Goal: Task Accomplishment & Management: Manage account settings

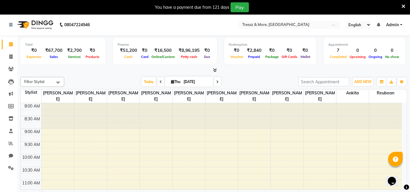
click at [234, 21] on nav "08047224946 Select Location × Tressz & More, Bhakti Park English ENGLISH Españo…" at bounding box center [205, 24] width 410 height 21
click at [8, 54] on span at bounding box center [11, 57] width 10 height 7
select select "3037"
select select "service"
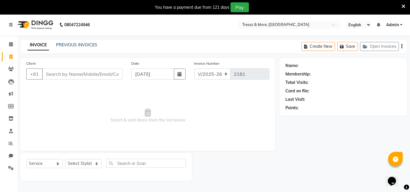
click at [176, 40] on div "INVOICE PREVIOUS INVOICES Create New Save Open Invoices" at bounding box center [213, 47] width 387 height 14
click at [12, 42] on icon at bounding box center [11, 44] width 4 height 4
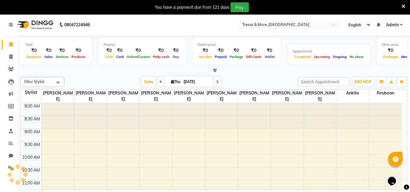
scroll to position [204, 0]
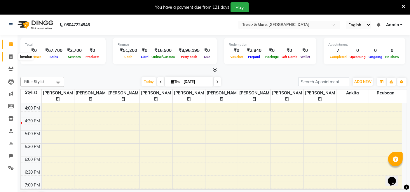
click at [12, 56] on icon at bounding box center [10, 57] width 3 height 4
select select "service"
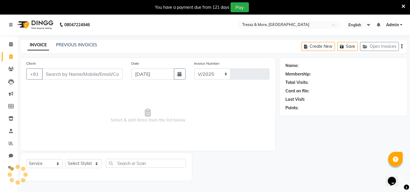
select select "3037"
type input "2181"
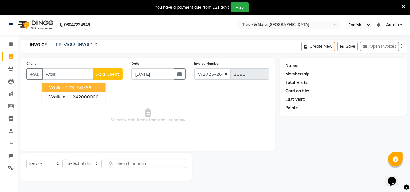
click at [77, 87] on ngb-highlight "123456789" at bounding box center [78, 88] width 26 height 6
type input "123456789"
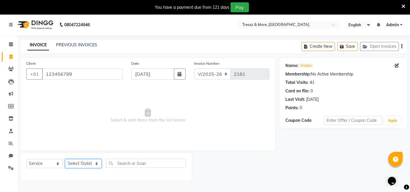
click at [90, 163] on select "Select Stylist [PERSON_NAME] Anas [PERSON_NAME] [PERSON_NAME] [PERSON_NAME] [PE…" at bounding box center [83, 163] width 37 height 9
select select "72134"
click at [65, 159] on select "Select Stylist [PERSON_NAME] Anas [PERSON_NAME] [PERSON_NAME] [PERSON_NAME] [PE…" at bounding box center [83, 163] width 37 height 9
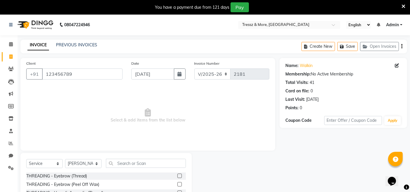
click at [178, 176] on label at bounding box center [180, 176] width 4 height 4
click at [178, 176] on input "checkbox" at bounding box center [180, 177] width 4 height 4
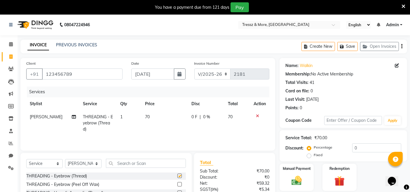
checkbox input "false"
click at [146, 112] on td "70" at bounding box center [165, 123] width 46 height 25
select select "72134"
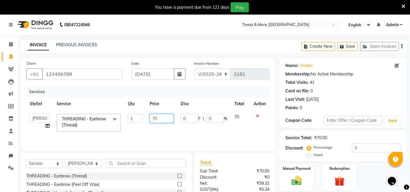
click at [157, 121] on input "70" at bounding box center [162, 118] width 24 height 9
type input "120"
click at [163, 133] on td "120" at bounding box center [161, 123] width 31 height 25
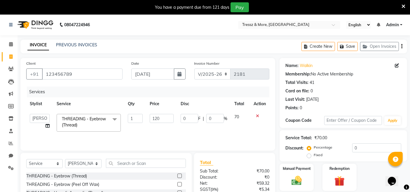
select select "72134"
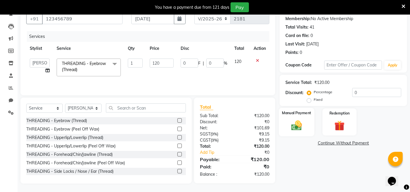
click at [295, 123] on img at bounding box center [297, 125] width 18 height 12
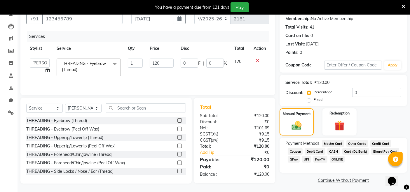
click at [336, 152] on span "CASH" at bounding box center [334, 151] width 13 height 7
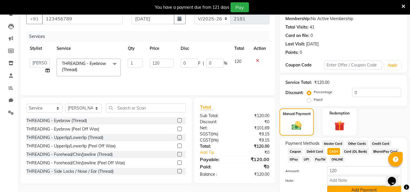
click at [369, 191] on button "Add Payment" at bounding box center [364, 190] width 74 height 9
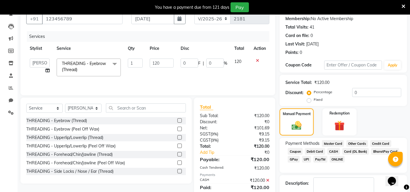
scroll to position [89, 0]
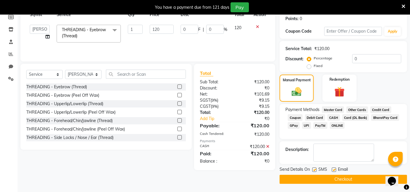
click at [349, 180] on button "Checkout" at bounding box center [344, 179] width 128 height 9
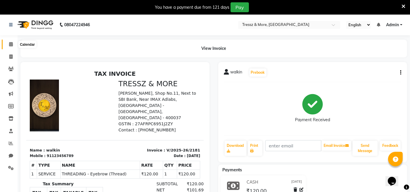
click at [14, 43] on span at bounding box center [11, 44] width 10 height 7
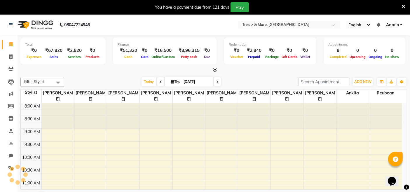
scroll to position [204, 0]
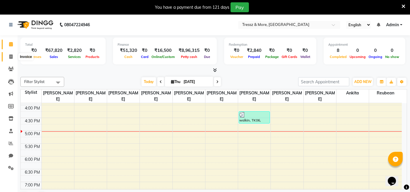
click at [8, 55] on span at bounding box center [11, 57] width 10 height 7
select select "service"
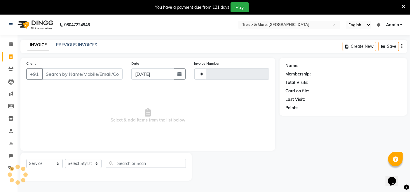
type input "2182"
select select "3037"
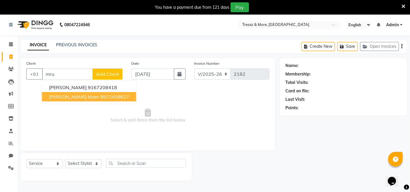
click at [100, 98] on ngb-highlight "9822458627" at bounding box center [114, 97] width 29 height 6
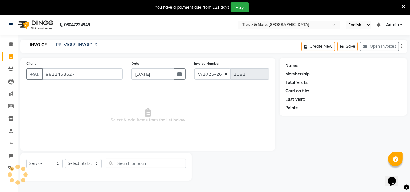
type input "9822458627"
select select "1: Object"
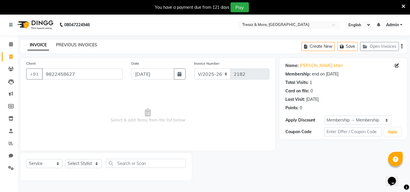
click at [84, 45] on link "PREVIOUS INVOICES" at bounding box center [76, 44] width 41 height 5
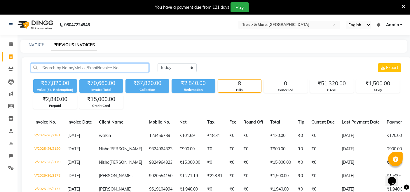
click at [78, 68] on input "text" at bounding box center [90, 67] width 118 height 9
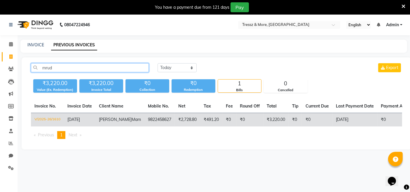
type input "mrud"
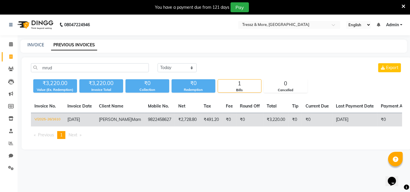
click at [200, 125] on td "₹491.20" at bounding box center [211, 120] width 22 height 14
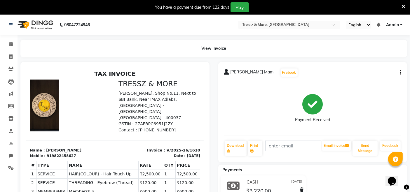
click at [403, 71] on div "Mrudula Mam Prebook Payment Received Download Print Email Invoice Send Message …" at bounding box center [312, 112] width 189 height 100
click at [401, 73] on icon "button" at bounding box center [400, 73] width 1 height 0
click at [371, 73] on div "Edit Item Staff" at bounding box center [372, 72] width 40 height 7
select select "13465"
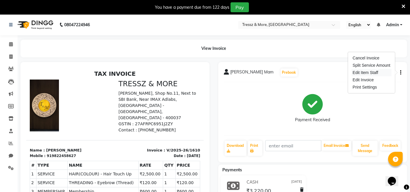
select select "13465"
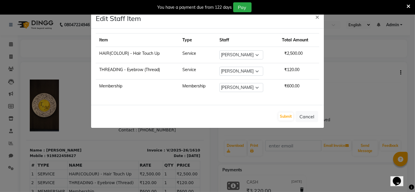
click at [17, 44] on ngb-modal-window "Edit Staff Item × Item Type Staff Total Amount HAIR(COLOUR) - Hair Touch Up Ser…" at bounding box center [207, 96] width 415 height 192
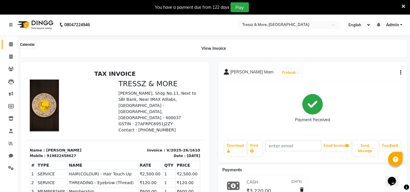
click at [11, 44] on icon at bounding box center [11, 44] width 4 height 4
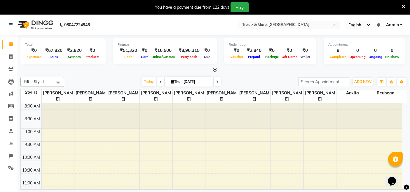
click at [2, 40] on link "Calendar" at bounding box center [9, 45] width 14 height 10
click at [13, 54] on span at bounding box center [11, 57] width 10 height 7
select select "service"
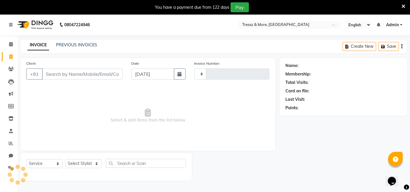
type input "2182"
select select "3037"
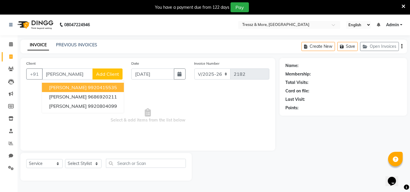
click at [91, 90] on ngb-highlight "9920415535" at bounding box center [102, 88] width 29 height 6
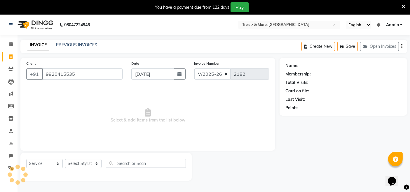
type input "9920415535"
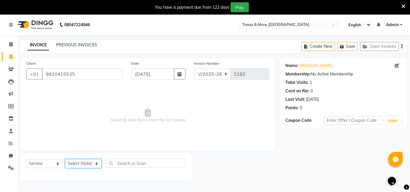
click at [88, 161] on select "Select Stylist [PERSON_NAME] Anas [PERSON_NAME] [PERSON_NAME] [PERSON_NAME] [PE…" at bounding box center [83, 163] width 37 height 9
select select "88779"
click at [65, 159] on select "Select Stylist [PERSON_NAME] Anas [PERSON_NAME] [PERSON_NAME] [PERSON_NAME] [PE…" at bounding box center [83, 163] width 37 height 9
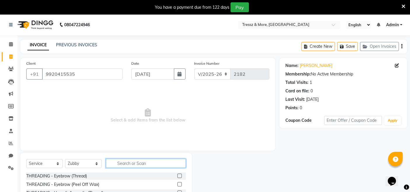
click at [126, 162] on input "text" at bounding box center [146, 163] width 80 height 9
type input "pedi"
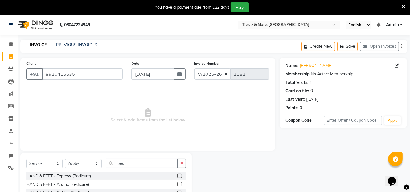
click at [178, 176] on label at bounding box center [180, 176] width 4 height 4
click at [178, 176] on input "checkbox" at bounding box center [180, 177] width 4 height 4
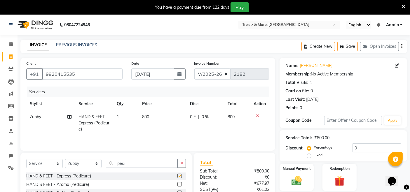
checkbox input "false"
click at [78, 164] on select "Select Stylist [PERSON_NAME] Anas [PERSON_NAME] [PERSON_NAME] [PERSON_NAME] [PE…" at bounding box center [83, 163] width 37 height 9
select select "89349"
click at [65, 160] on select "Select Stylist [PERSON_NAME] Anas [PERSON_NAME] [PERSON_NAME] [PERSON_NAME] [PE…" at bounding box center [83, 163] width 37 height 9
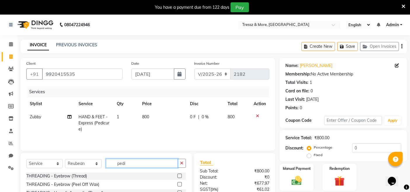
click at [129, 164] on input "pedi" at bounding box center [142, 163] width 72 height 9
type input "mani"
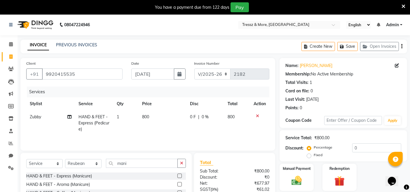
click at [178, 176] on label at bounding box center [180, 176] width 4 height 4
click at [178, 176] on input "checkbox" at bounding box center [180, 177] width 4 height 4
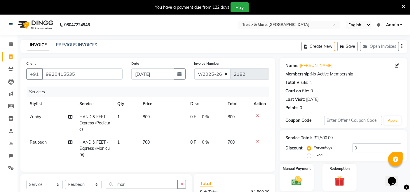
checkbox input "false"
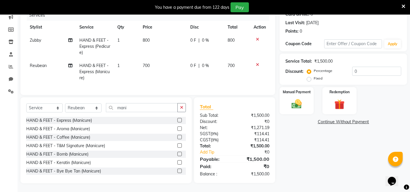
scroll to position [81, 0]
click at [93, 108] on select "Select Stylist [PERSON_NAME] Anas [PERSON_NAME] [PERSON_NAME] [PERSON_NAME] [PE…" at bounding box center [83, 108] width 37 height 9
select select "13465"
click at [65, 104] on select "Select Stylist [PERSON_NAME] Anas [PERSON_NAME] [PERSON_NAME] [PERSON_NAME] [PE…" at bounding box center [83, 108] width 37 height 9
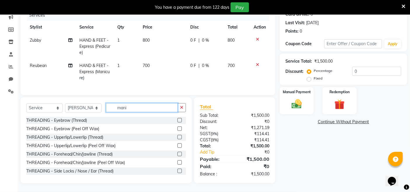
click at [150, 107] on input "mani" at bounding box center [142, 107] width 72 height 9
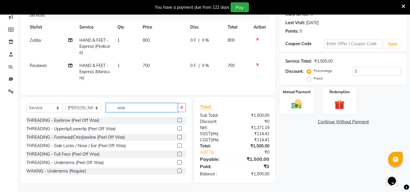
scroll to position [81, 0]
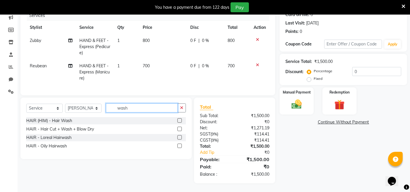
type input "wash"
click at [182, 138] on label at bounding box center [180, 137] width 4 height 4
click at [181, 138] on input "checkbox" at bounding box center [180, 138] width 4 height 4
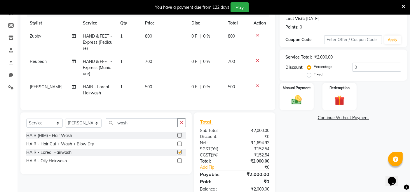
checkbox input "false"
click at [292, 95] on img at bounding box center [297, 100] width 18 height 12
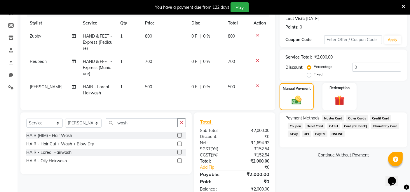
click at [333, 126] on span "CASH" at bounding box center [334, 126] width 13 height 7
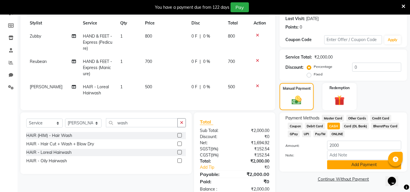
click at [351, 161] on button "Add Payment" at bounding box center [364, 165] width 74 height 9
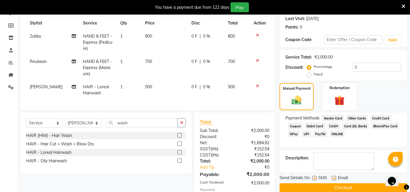
click at [366, 184] on button "Checkout" at bounding box center [344, 188] width 128 height 9
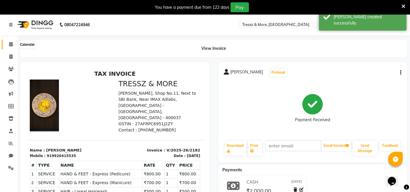
click at [8, 44] on span at bounding box center [11, 44] width 10 height 7
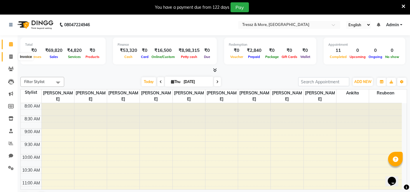
click at [12, 55] on icon at bounding box center [10, 57] width 3 height 4
select select "service"
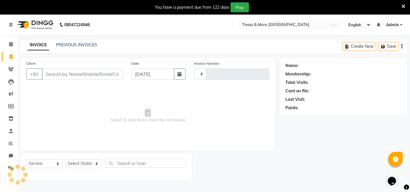
type input "2183"
select select "3037"
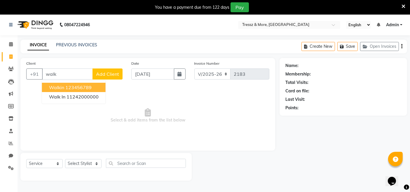
click at [64, 87] on button "walkin 123456789" at bounding box center [74, 87] width 64 height 9
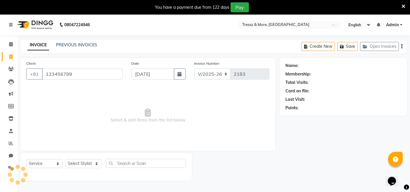
type input "123456789"
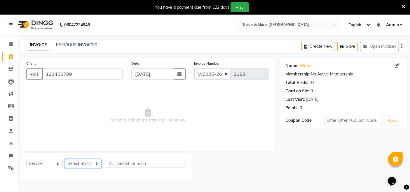
click at [88, 168] on select "Select Stylist [PERSON_NAME] Anas [PERSON_NAME] [PERSON_NAME] [PERSON_NAME] [PE…" at bounding box center [83, 163] width 37 height 9
select select "72130"
click at [65, 159] on select "Select Stylist [PERSON_NAME] Anas [PERSON_NAME] [PERSON_NAME] [PERSON_NAME] [PE…" at bounding box center [83, 163] width 37 height 9
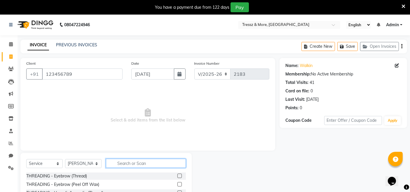
click at [134, 163] on input "text" at bounding box center [146, 163] width 80 height 9
type input "bea"
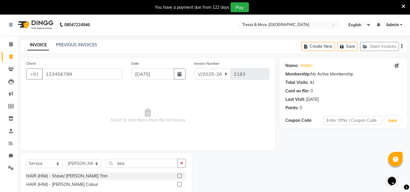
click at [180, 174] on label at bounding box center [180, 176] width 4 height 4
click at [180, 175] on input "checkbox" at bounding box center [180, 177] width 4 height 4
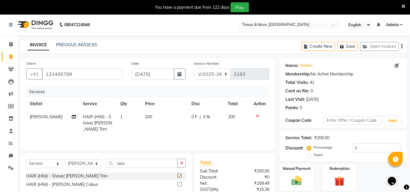
checkbox input "false"
click at [148, 121] on td "200" at bounding box center [165, 123] width 46 height 25
select select "72130"
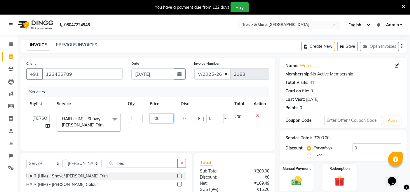
click at [157, 120] on input "200" at bounding box center [162, 118] width 24 height 9
type input "250"
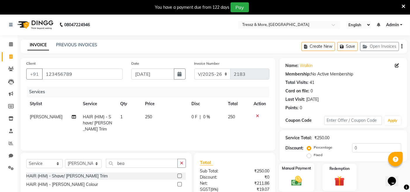
click at [294, 168] on label "Manual Payment" at bounding box center [296, 169] width 29 height 6
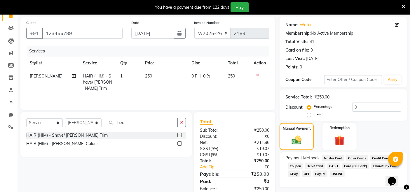
scroll to position [57, 0]
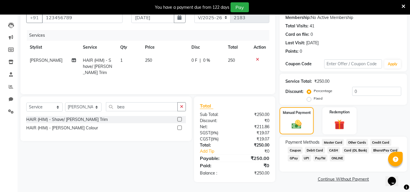
click at [330, 149] on span "CASH" at bounding box center [334, 150] width 13 height 7
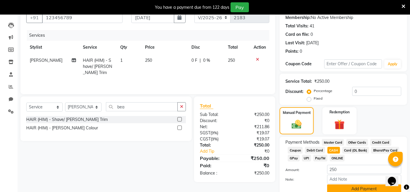
click at [352, 187] on button "Add Payment" at bounding box center [364, 189] width 74 height 9
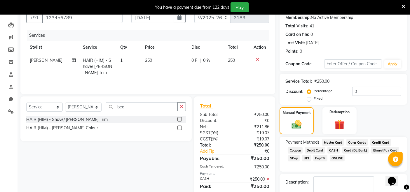
click at [410, 183] on div "Name: Walkin Membership: No Active Membership Total Visits: 41 Card on file: 0 …" at bounding box center [346, 109] width 132 height 216
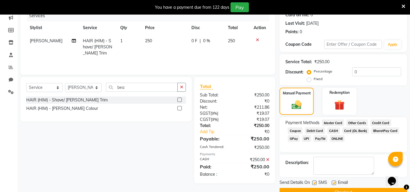
scroll to position [89, 0]
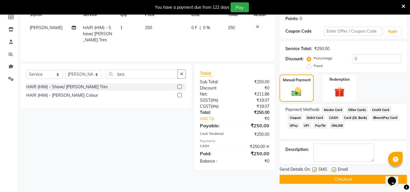
click at [341, 177] on button "Checkout" at bounding box center [344, 179] width 128 height 9
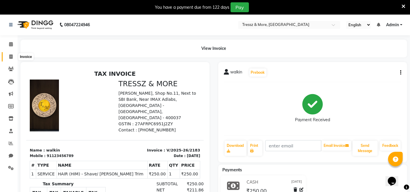
click at [8, 58] on span at bounding box center [11, 57] width 10 height 7
select select "service"
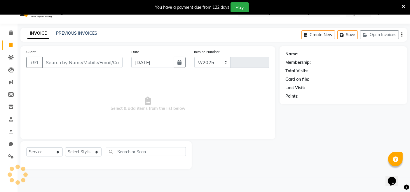
select select "3037"
type input "2184"
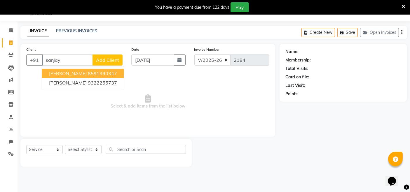
click at [82, 74] on button "Sanjay Parmar 8591390347" at bounding box center [83, 73] width 82 height 9
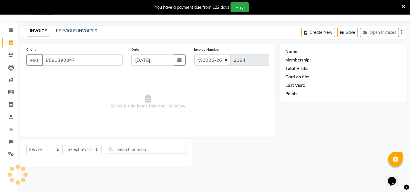
type input "8591390347"
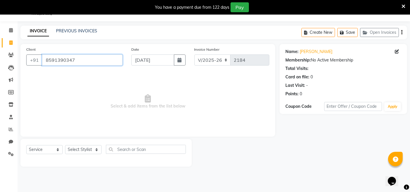
click at [78, 60] on input "8591390347" at bounding box center [82, 60] width 81 height 11
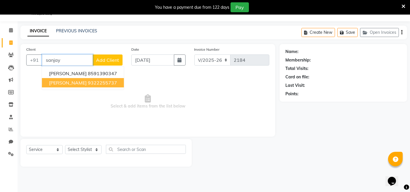
click at [82, 82] on span "SANJAY ADOKIYA" at bounding box center [68, 83] width 38 height 6
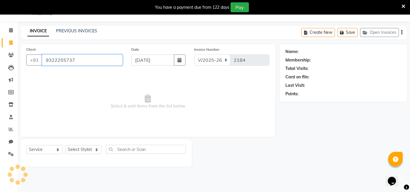
type input "9322255737"
select select "1: Object"
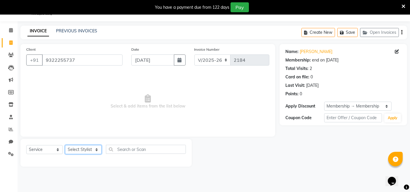
click at [81, 149] on select "Select Stylist [PERSON_NAME] Anas [PERSON_NAME] [PERSON_NAME] [PERSON_NAME] [PE…" at bounding box center [83, 149] width 37 height 9
select select "72136"
click at [65, 145] on select "Select Stylist [PERSON_NAME] Anas [PERSON_NAME] [PERSON_NAME] [PERSON_NAME] [PE…" at bounding box center [83, 149] width 37 height 9
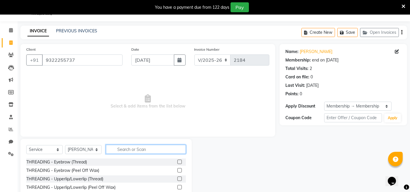
click at [135, 149] on input "text" at bounding box center [146, 149] width 80 height 9
type input "full"
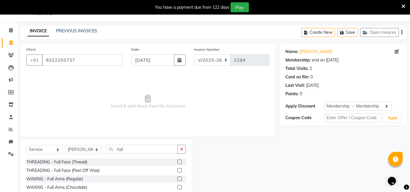
click at [178, 171] on label at bounding box center [180, 170] width 4 height 4
click at [178, 171] on input "checkbox" at bounding box center [180, 171] width 4 height 4
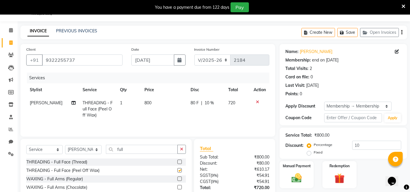
checkbox input "false"
click at [178, 162] on label at bounding box center [180, 162] width 4 height 4
click at [178, 162] on input "checkbox" at bounding box center [180, 163] width 4 height 4
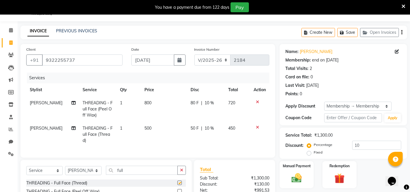
checkbox input "false"
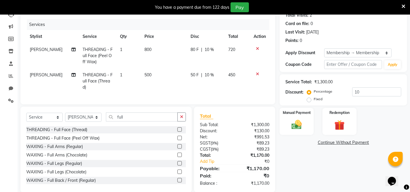
scroll to position [81, 0]
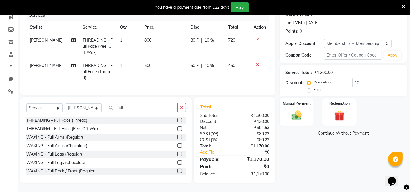
click at [256, 63] on icon at bounding box center [257, 65] width 3 height 4
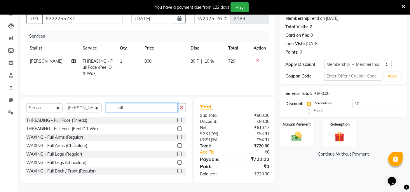
click at [147, 105] on input "full" at bounding box center [142, 107] width 72 height 9
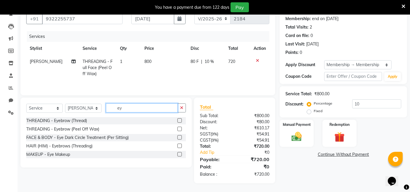
scroll to position [56, 0]
type input "eye"
click at [180, 122] on label at bounding box center [180, 121] width 4 height 4
click at [180, 122] on input "checkbox" at bounding box center [180, 121] width 4 height 4
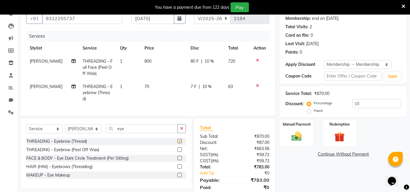
checkbox input "false"
click at [204, 91] on td "7 F | 10 %" at bounding box center [205, 92] width 37 height 25
select select "72136"
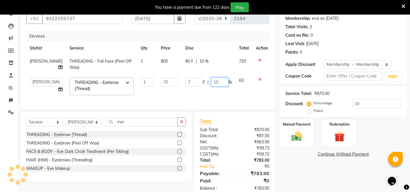
click at [212, 82] on input "10" at bounding box center [220, 82] width 18 height 9
type input "0"
click at [214, 93] on td "7 F | 0 %" at bounding box center [209, 86] width 54 height 25
select select "72136"
click at [300, 136] on img at bounding box center [297, 137] width 18 height 12
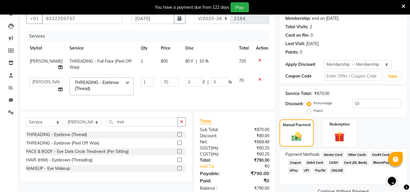
click at [336, 163] on span "CASH" at bounding box center [334, 162] width 13 height 7
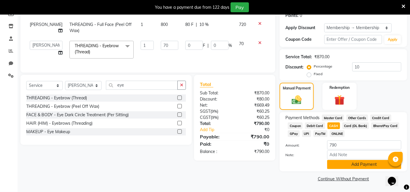
click at [340, 162] on button "Add Payment" at bounding box center [364, 164] width 74 height 9
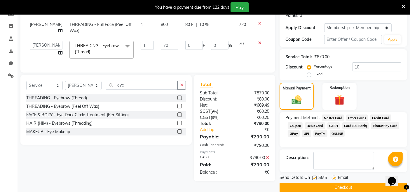
click at [341, 187] on button "Checkout" at bounding box center [344, 187] width 128 height 9
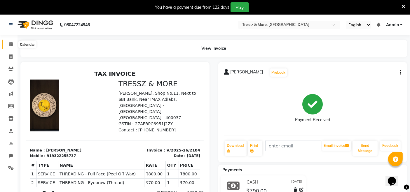
click at [9, 44] on icon at bounding box center [11, 44] width 4 height 4
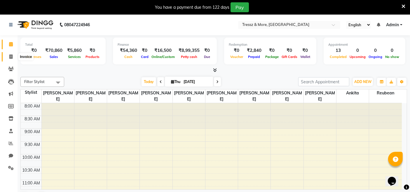
click at [10, 55] on icon at bounding box center [10, 57] width 3 height 4
select select "service"
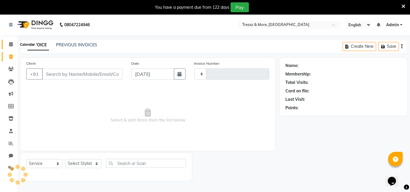
type input "2185"
select select "3037"
click at [12, 44] on icon at bounding box center [11, 44] width 4 height 4
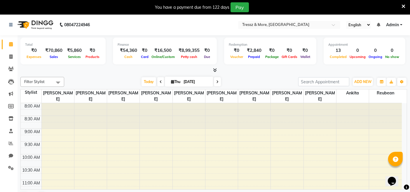
click at [405, 5] on icon at bounding box center [404, 6] width 4 height 5
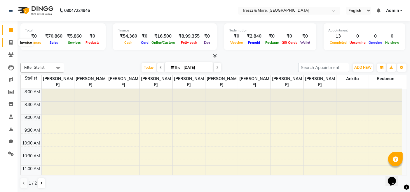
click at [9, 41] on icon at bounding box center [10, 42] width 3 height 4
select select "service"
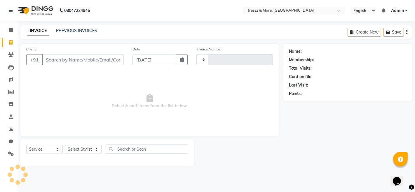
type input "2185"
select select "3037"
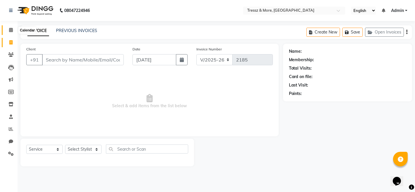
click at [12, 32] on icon at bounding box center [11, 30] width 4 height 4
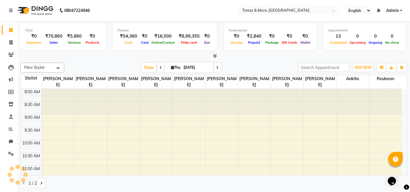
scroll to position [232, 0]
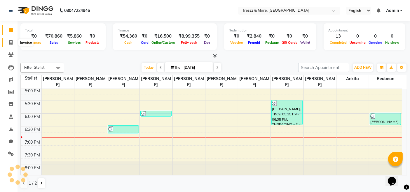
click at [8, 44] on span at bounding box center [11, 42] width 10 height 7
select select "service"
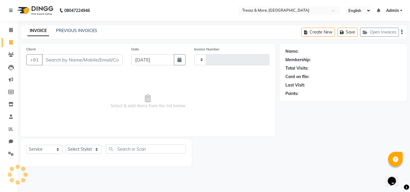
type input "2185"
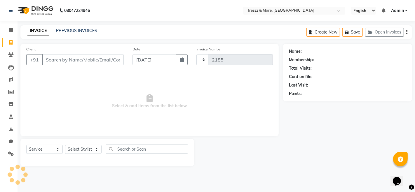
select select "3037"
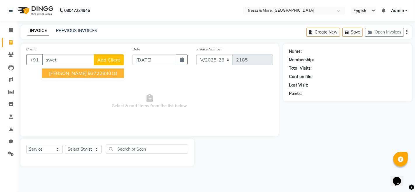
click at [88, 73] on ngb-highlight "9372283018" at bounding box center [102, 73] width 29 height 6
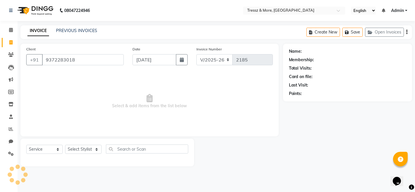
type input "9372283018"
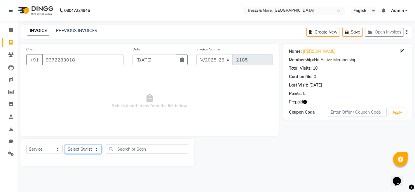
click at [90, 147] on select "Select Stylist [PERSON_NAME] Anas [PERSON_NAME] [PERSON_NAME] [PERSON_NAME] [PE…" at bounding box center [83, 149] width 37 height 9
select select "13463"
click at [65, 145] on select "Select Stylist [PERSON_NAME] Anas [PERSON_NAME] [PERSON_NAME] [PERSON_NAME] [PE…" at bounding box center [83, 149] width 37 height 9
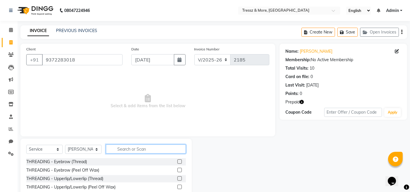
click at [134, 149] on input "text" at bounding box center [146, 149] width 80 height 9
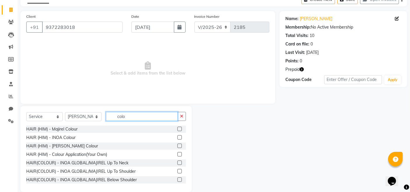
scroll to position [41, 0]
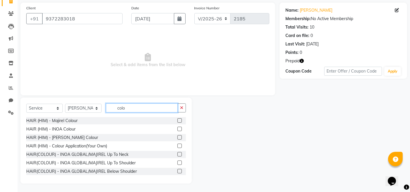
type input "colo"
click at [186, 167] on div "HAIR (HIM) - Majirel Colour HAIR (HIM) - INOA Colour HAIR (HIM) - Beard Colour …" at bounding box center [106, 146] width 160 height 58
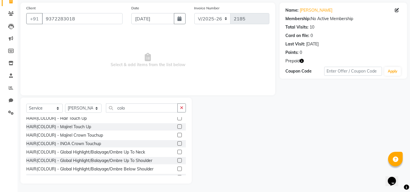
scroll to position [89, 0]
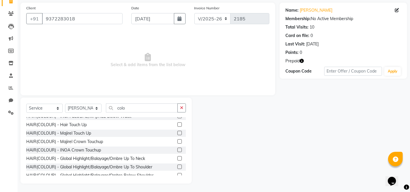
click at [178, 125] on label at bounding box center [180, 125] width 4 height 4
click at [178, 125] on input "checkbox" at bounding box center [180, 125] width 4 height 4
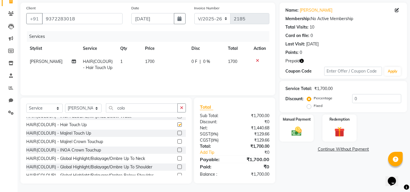
checkbox input "false"
click at [151, 110] on input "colo" at bounding box center [142, 108] width 72 height 9
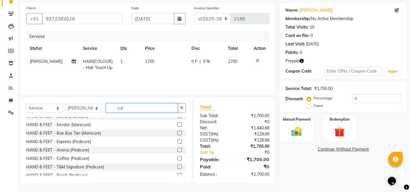
scroll to position [1, 0]
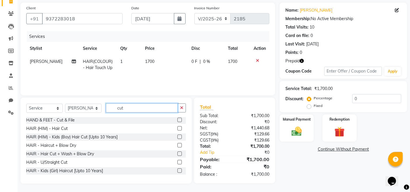
type input "cut"
click at [178, 145] on label at bounding box center [180, 145] width 4 height 4
click at [178, 145] on input "checkbox" at bounding box center [180, 146] width 4 height 4
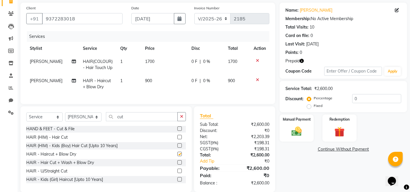
checkbox input "false"
click at [95, 121] on select "Select Stylist [PERSON_NAME] Anas [PERSON_NAME] [PERSON_NAME] [PERSON_NAME] [PE…" at bounding box center [83, 117] width 37 height 9
select select "83989"
click at [65, 117] on select "Select Stylist [PERSON_NAME] Anas [PERSON_NAME] [PERSON_NAME] [PERSON_NAME] [PE…" at bounding box center [83, 117] width 37 height 9
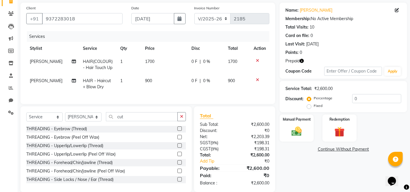
click at [178, 131] on label at bounding box center [180, 129] width 4 height 4
click at [178, 131] on input "checkbox" at bounding box center [180, 129] width 4 height 4
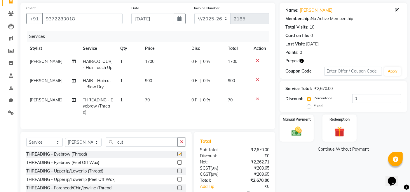
checkbox input "false"
click at [178, 173] on label at bounding box center [180, 171] width 4 height 4
click at [178, 173] on input "checkbox" at bounding box center [180, 172] width 4 height 4
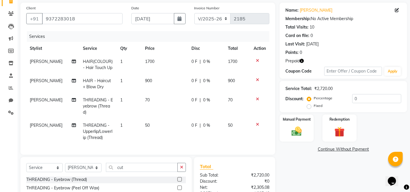
checkbox input "false"
click at [332, 128] on img at bounding box center [340, 132] width 18 height 13
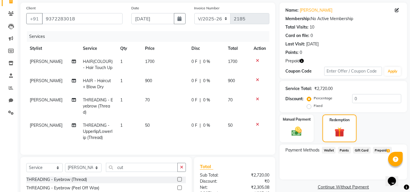
click at [381, 149] on span "Prepaid 1" at bounding box center [382, 150] width 19 height 7
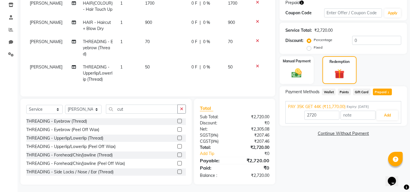
scroll to position [106, 0]
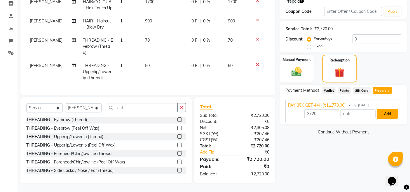
click at [395, 109] on button "Add" at bounding box center [387, 114] width 21 height 10
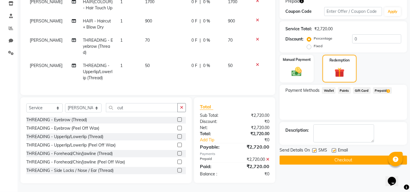
click at [322, 156] on button "Checkout" at bounding box center [344, 160] width 128 height 9
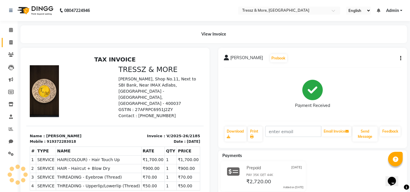
click at [11, 46] on link "Invoice" at bounding box center [9, 43] width 14 height 10
select select "service"
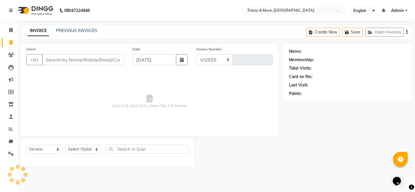
select select "3037"
type input "2186"
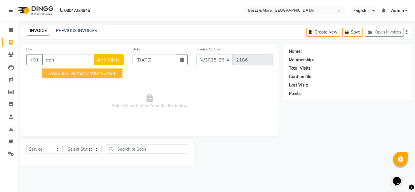
click at [88, 74] on ngb-highlight "7400463464" at bounding box center [100, 73] width 29 height 6
type input "7400463464"
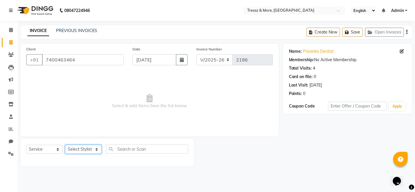
click at [91, 149] on select "Select Stylist [PERSON_NAME] Anas [PERSON_NAME] [PERSON_NAME] [PERSON_NAME] [PE…" at bounding box center [83, 149] width 37 height 9
select select "72134"
click at [65, 145] on select "Select Stylist [PERSON_NAME] Anas [PERSON_NAME] [PERSON_NAME] [PERSON_NAME] [PE…" at bounding box center [83, 149] width 37 height 9
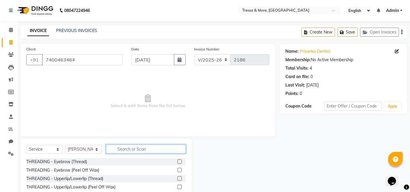
click at [124, 150] on input "text" at bounding box center [146, 149] width 80 height 9
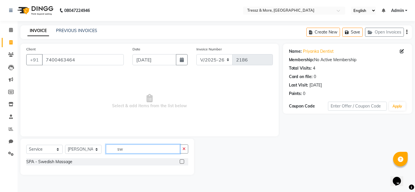
type input "sw"
click at [182, 162] on label at bounding box center [182, 162] width 4 height 4
click at [182, 162] on input "checkbox" at bounding box center [182, 162] width 4 height 4
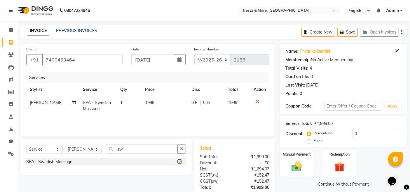
checkbox input "false"
click at [145, 104] on span "1999" at bounding box center [149, 102] width 9 height 5
select select "72134"
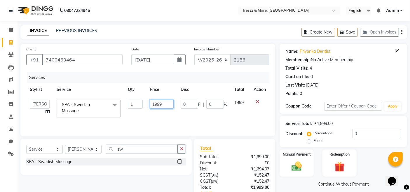
click at [157, 104] on input "1999" at bounding box center [162, 104] width 24 height 9
type input "1500"
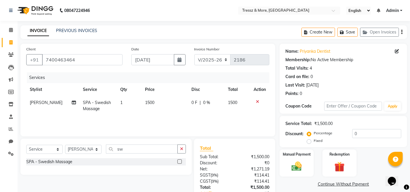
click at [164, 117] on div "Services Stylist Service Qty Price Disc Total Action Joshna Khaire SPA - Swedis…" at bounding box center [147, 101] width 243 height 58
click at [291, 165] on img at bounding box center [297, 167] width 18 height 12
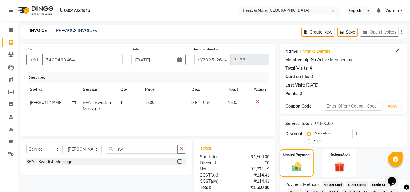
scroll to position [42, 0]
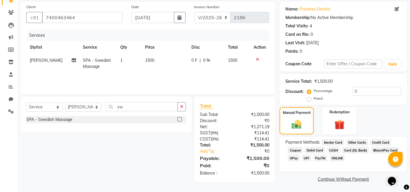
click at [331, 150] on span "CASH" at bounding box center [334, 150] width 13 height 7
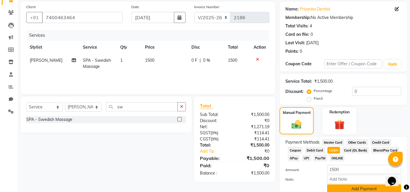
click at [352, 187] on button "Add Payment" at bounding box center [364, 189] width 74 height 9
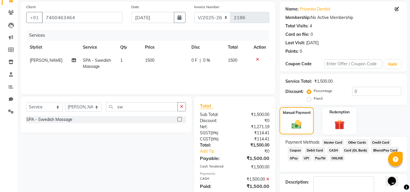
scroll to position [75, 0]
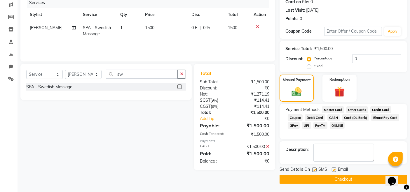
click at [369, 177] on button "Checkout" at bounding box center [344, 179] width 128 height 9
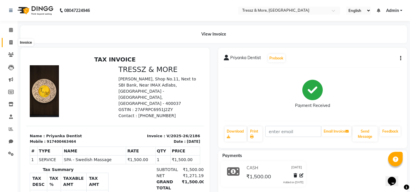
click at [13, 42] on span at bounding box center [11, 42] width 10 height 7
select select "service"
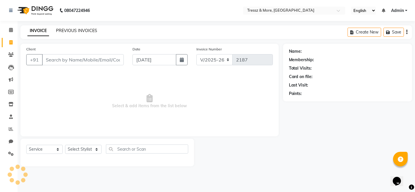
click at [76, 31] on link "PREVIOUS INVOICES" at bounding box center [76, 30] width 41 height 5
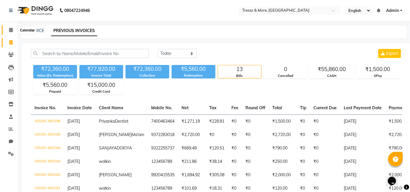
click at [11, 31] on icon at bounding box center [11, 30] width 4 height 4
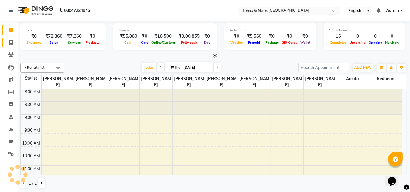
scroll to position [232, 0]
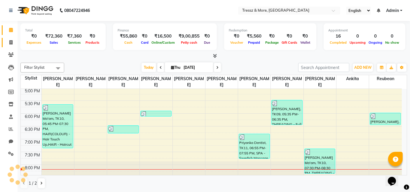
click at [12, 43] on icon at bounding box center [10, 42] width 3 height 4
select select "service"
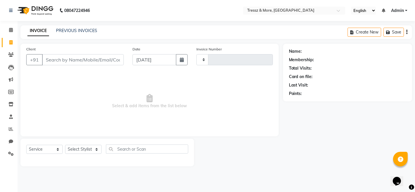
type input "2187"
select select "3037"
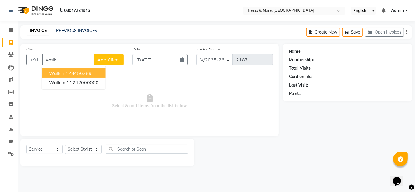
click at [67, 72] on ngb-highlight "123456789" at bounding box center [78, 73] width 26 height 6
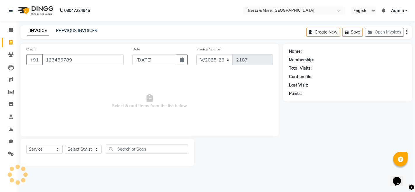
type input "123456789"
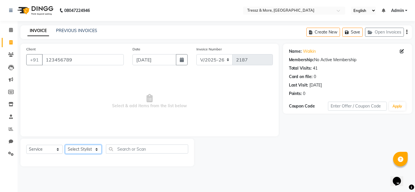
click at [89, 151] on select "Select Stylist [PERSON_NAME] Anas [PERSON_NAME] [PERSON_NAME] [PERSON_NAME] [PE…" at bounding box center [83, 149] width 37 height 9
select select "13465"
click at [65, 145] on select "Select Stylist [PERSON_NAME] Anas [PERSON_NAME] [PERSON_NAME] [PERSON_NAME] [PE…" at bounding box center [83, 149] width 37 height 9
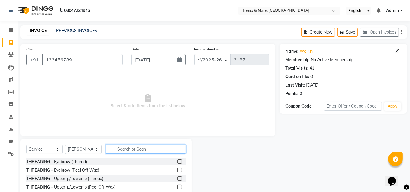
click at [147, 145] on input "text" at bounding box center [146, 149] width 80 height 9
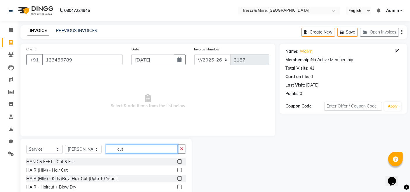
type input "cut"
click at [178, 170] on label at bounding box center [180, 170] width 4 height 4
click at [178, 170] on input "checkbox" at bounding box center [180, 171] width 4 height 4
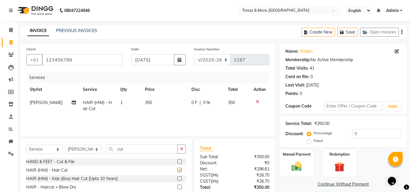
checkbox input "false"
click at [257, 101] on icon at bounding box center [257, 102] width 3 height 4
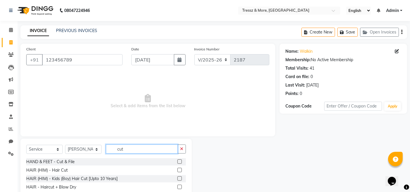
click at [142, 147] on input "cut" at bounding box center [142, 149] width 72 height 9
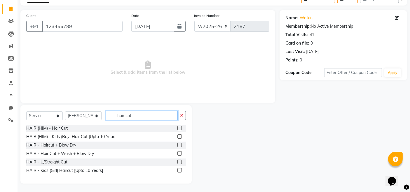
type input "hair cut"
click at [180, 153] on label at bounding box center [180, 154] width 4 height 4
click at [180, 153] on input "checkbox" at bounding box center [180, 154] width 4 height 4
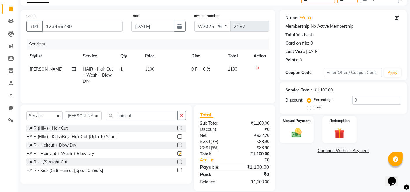
checkbox input "false"
click at [179, 143] on label at bounding box center [180, 145] width 4 height 4
click at [179, 144] on input "checkbox" at bounding box center [180, 146] width 4 height 4
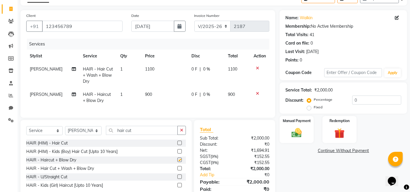
checkbox input "false"
click at [257, 66] on icon at bounding box center [257, 68] width 3 height 4
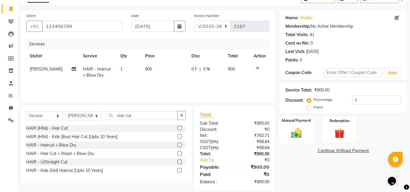
click at [291, 127] on img at bounding box center [297, 133] width 18 height 12
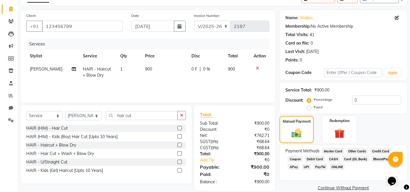
click at [336, 158] on span "CASH" at bounding box center [334, 159] width 13 height 7
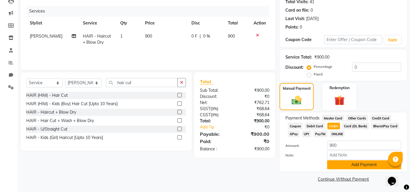
click at [352, 166] on button "Add Payment" at bounding box center [364, 165] width 74 height 9
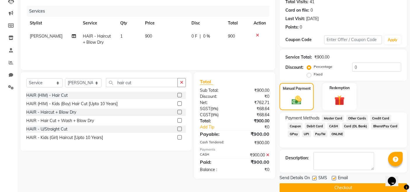
click at [346, 185] on button "Checkout" at bounding box center [344, 188] width 128 height 9
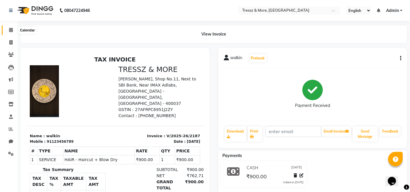
click at [12, 29] on icon at bounding box center [11, 30] width 4 height 4
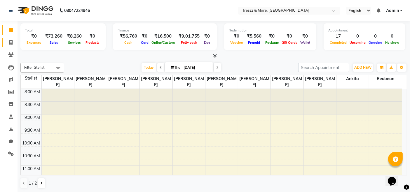
click at [12, 41] on icon at bounding box center [10, 42] width 3 height 4
select select "service"
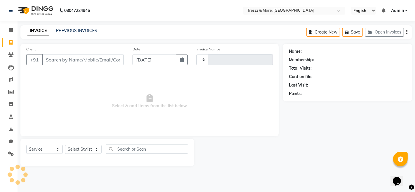
type input "2188"
select select "3037"
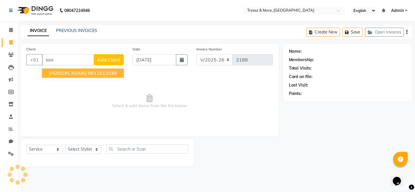
click at [67, 73] on span "LONIKA SINGHI" at bounding box center [68, 73] width 38 height 6
type input "9811612040"
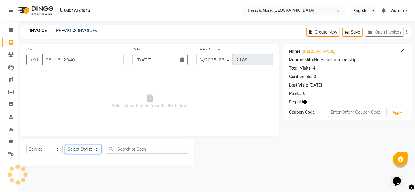
click at [88, 151] on select "Select Stylist" at bounding box center [83, 149] width 37 height 9
select select "13465"
click at [65, 145] on select "Select Stylist [PERSON_NAME] Anas [PERSON_NAME] [PERSON_NAME] [PERSON_NAME] [PE…" at bounding box center [83, 149] width 37 height 9
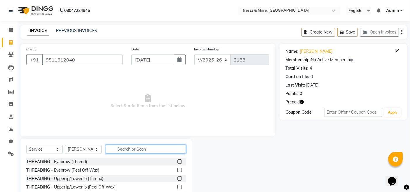
click at [138, 150] on input "text" at bounding box center [146, 149] width 80 height 9
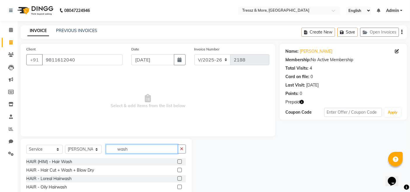
type input "wash"
click at [177, 178] on div "HAIR - Loreal Hairwash" at bounding box center [106, 179] width 160 height 7
click at [178, 178] on label at bounding box center [180, 179] width 4 height 4
click at [178, 178] on input "checkbox" at bounding box center [180, 179] width 4 height 4
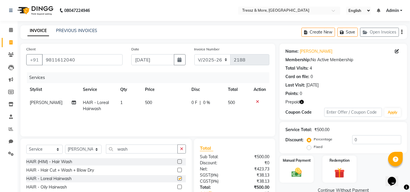
checkbox input "false"
click at [147, 148] on input "wash" at bounding box center [142, 149] width 72 height 9
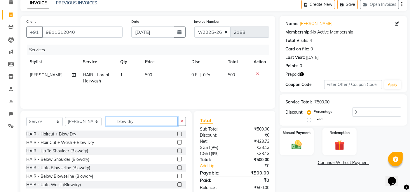
scroll to position [41, 0]
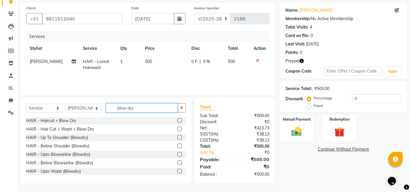
type input "blow dry"
click at [178, 145] on label at bounding box center [180, 146] width 4 height 4
click at [178, 145] on input "checkbox" at bounding box center [180, 147] width 4 height 4
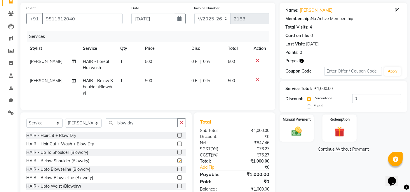
checkbox input "false"
click at [150, 83] on td "500" at bounding box center [165, 86] width 46 height 25
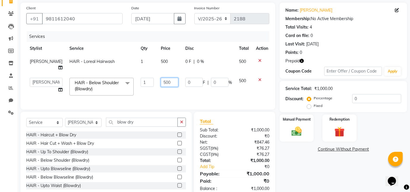
click at [161, 83] on input "500" at bounding box center [170, 82] width 18 height 9
type input "600"
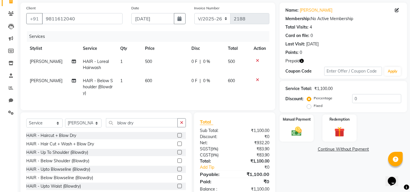
click at [151, 93] on td "600" at bounding box center [165, 86] width 46 height 25
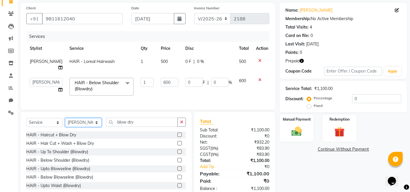
click at [96, 127] on select "Select Stylist [PERSON_NAME] Anas [PERSON_NAME] [PERSON_NAME] [PERSON_NAME] [PE…" at bounding box center [83, 122] width 37 height 9
select select "72136"
click at [65, 123] on select "Select Stylist [PERSON_NAME] Anas [PERSON_NAME] [PERSON_NAME] [PERSON_NAME] [PE…" at bounding box center [83, 122] width 37 height 9
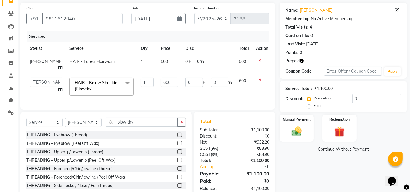
click at [178, 137] on label at bounding box center [180, 135] width 4 height 4
click at [178, 137] on input "checkbox" at bounding box center [180, 135] width 4 height 4
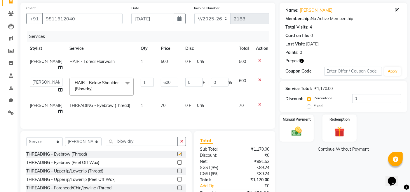
checkbox input "false"
click at [161, 104] on span "70" at bounding box center [163, 105] width 5 height 5
select select "72136"
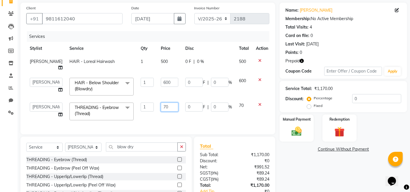
click at [161, 106] on input "70" at bounding box center [170, 107] width 18 height 9
type input "7"
type input "220"
click at [165, 115] on td "220" at bounding box center [169, 111] width 25 height 25
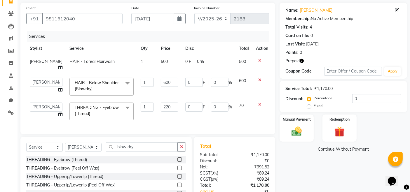
select select "72136"
click at [354, 128] on div "Redemption" at bounding box center [339, 128] width 35 height 29
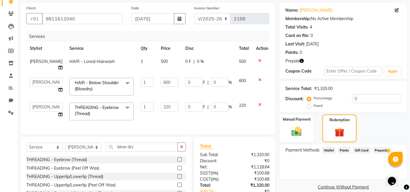
click at [379, 147] on span "Prepaid 1" at bounding box center [382, 150] width 19 height 7
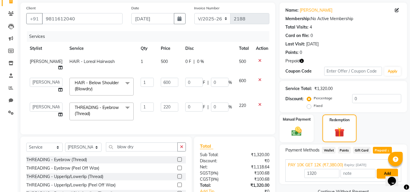
click at [380, 177] on button "Add" at bounding box center [387, 174] width 21 height 10
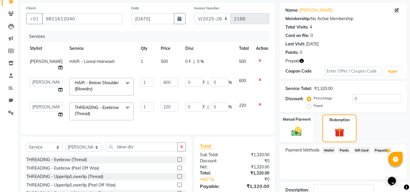
scroll to position [85, 0]
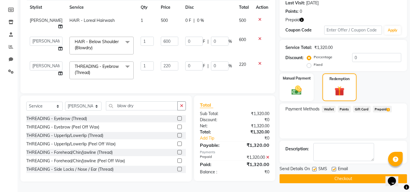
click at [325, 176] on button "Checkout" at bounding box center [344, 179] width 128 height 9
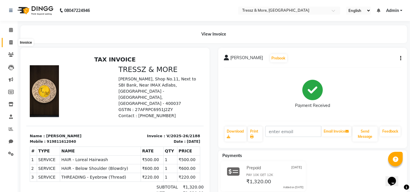
click at [9, 42] on icon at bounding box center [10, 42] width 3 height 4
select select "service"
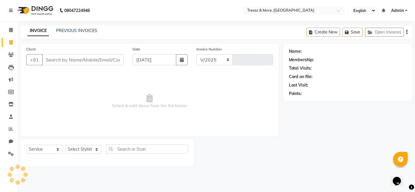
select select "3037"
type input "2189"
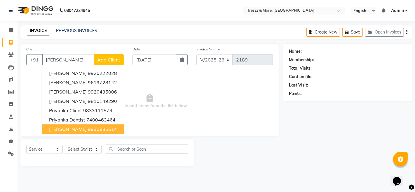
click at [89, 126] on ngb-highlight "9930985614" at bounding box center [102, 129] width 29 height 6
type input "9930985614"
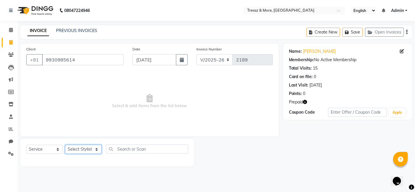
click at [83, 151] on select "Select Stylist [PERSON_NAME] Anas [PERSON_NAME] [PERSON_NAME] [PERSON_NAME] [PE…" at bounding box center [83, 149] width 37 height 9
select select "13463"
click at [65, 145] on select "Select Stylist [PERSON_NAME] Anas [PERSON_NAME] [PERSON_NAME] [PERSON_NAME] [PE…" at bounding box center [83, 149] width 37 height 9
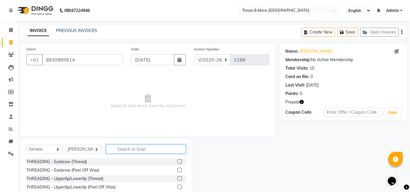
click at [131, 149] on input "text" at bounding box center [146, 149] width 80 height 9
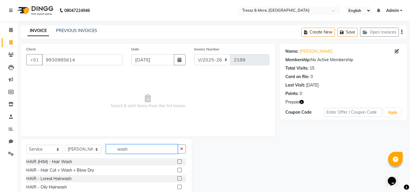
type input "wash"
click at [180, 177] on label at bounding box center [180, 179] width 4 height 4
click at [180, 177] on input "checkbox" at bounding box center [180, 179] width 4 height 4
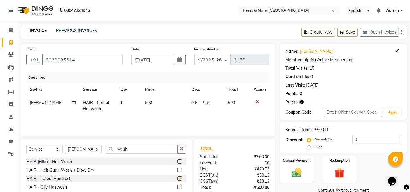
checkbox input "false"
click at [152, 103] on td "500" at bounding box center [165, 105] width 46 height 19
select select "13463"
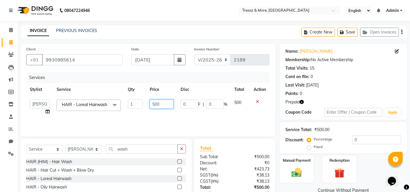
click at [158, 105] on input "500" at bounding box center [162, 104] width 24 height 9
type input "600"
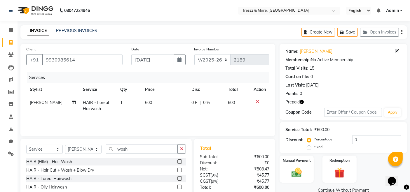
click at [161, 116] on div "Services Stylist Service Qty Price Disc Total Action Farman Salmani HAIR - Lore…" at bounding box center [147, 101] width 243 height 58
click at [340, 168] on img at bounding box center [340, 173] width 18 height 13
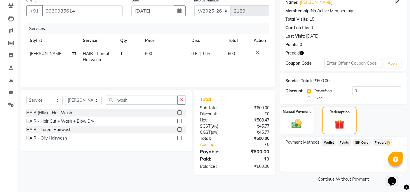
click at [379, 143] on span "Prepaid 1" at bounding box center [382, 142] width 19 height 7
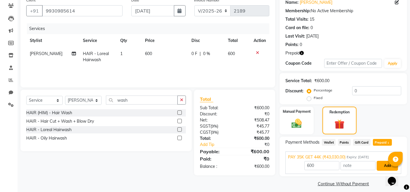
click at [383, 164] on button "Add" at bounding box center [387, 166] width 21 height 10
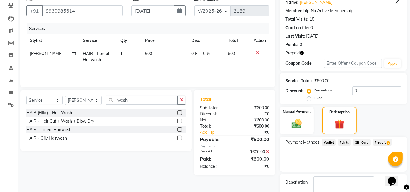
scroll to position [82, 0]
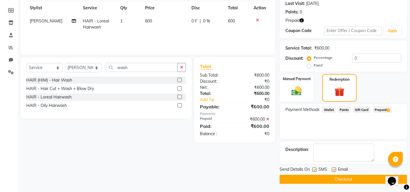
click at [348, 177] on button "Checkout" at bounding box center [344, 179] width 128 height 9
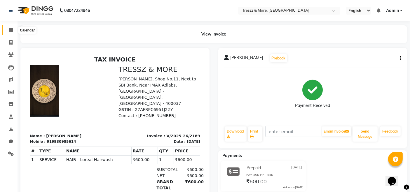
click at [10, 30] on icon at bounding box center [11, 30] width 4 height 4
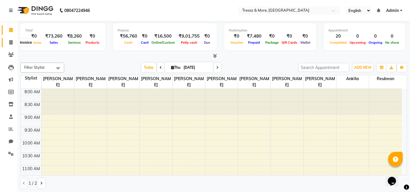
click at [15, 41] on span at bounding box center [11, 42] width 10 height 7
select select "service"
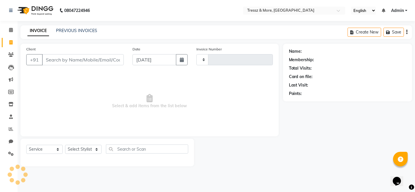
type input "2190"
select select "3037"
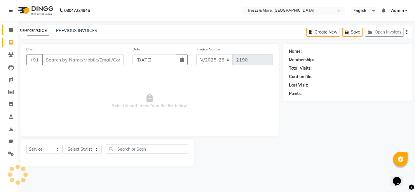
click at [9, 29] on icon at bounding box center [11, 30] width 4 height 4
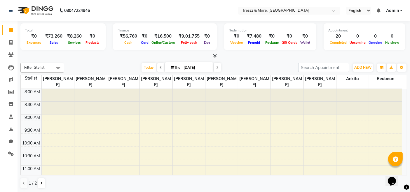
click at [76, 59] on div at bounding box center [213, 56] width 387 height 6
click at [10, 42] on icon at bounding box center [10, 42] width 3 height 4
select select "3037"
select select "service"
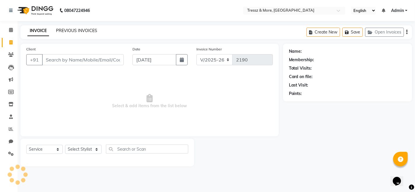
click at [82, 31] on link "PREVIOUS INVOICES" at bounding box center [76, 30] width 41 height 5
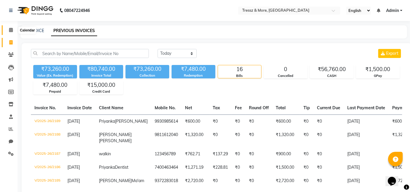
click at [8, 31] on span at bounding box center [11, 30] width 10 height 7
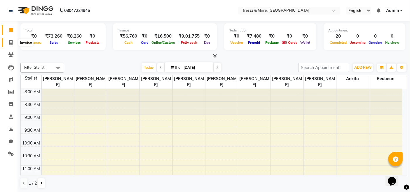
click at [11, 42] on icon at bounding box center [10, 42] width 3 height 4
select select "service"
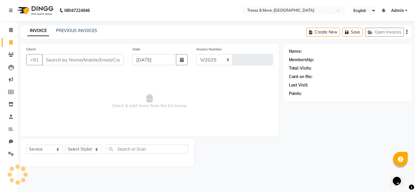
select select "3037"
type input "2190"
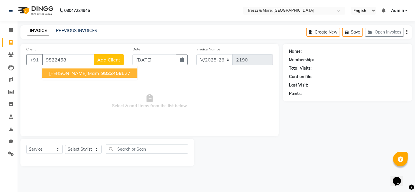
click at [79, 62] on input "9822458" at bounding box center [68, 59] width 52 height 11
click at [100, 74] on ngb-highlight "9822458 627" at bounding box center [115, 73] width 30 height 6
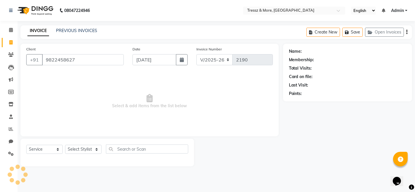
type input "9822458627"
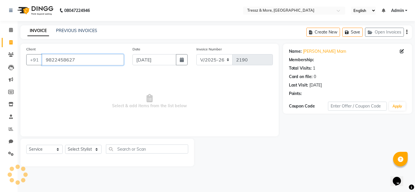
click at [87, 60] on input "9822458627" at bounding box center [83, 59] width 82 height 11
select select "1: Object"
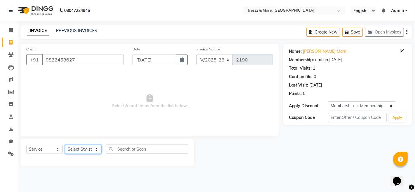
click at [82, 152] on select "Select Stylist [PERSON_NAME] Anas [PERSON_NAME] [PERSON_NAME] [PERSON_NAME] [PE…" at bounding box center [83, 149] width 37 height 9
select select "13463"
click at [65, 145] on select "Select Stylist [PERSON_NAME] Anas [PERSON_NAME] [PERSON_NAME] [PERSON_NAME] [PE…" at bounding box center [83, 149] width 37 height 9
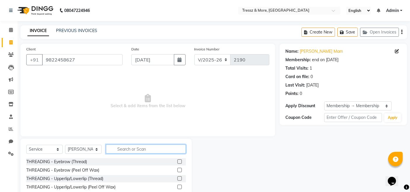
click at [131, 151] on input "text" at bounding box center [146, 149] width 80 height 9
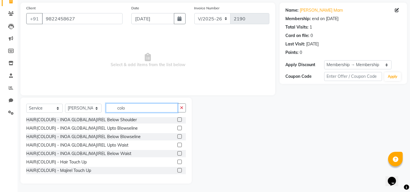
scroll to position [65, 0]
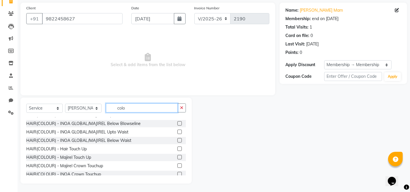
type input "colo"
click at [178, 148] on label at bounding box center [180, 149] width 4 height 4
click at [178, 148] on input "checkbox" at bounding box center [180, 149] width 4 height 4
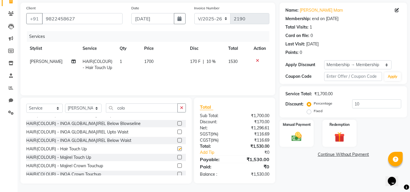
checkbox input "false"
click at [178, 156] on label at bounding box center [180, 157] width 4 height 4
click at [178, 156] on input "checkbox" at bounding box center [180, 158] width 4 height 4
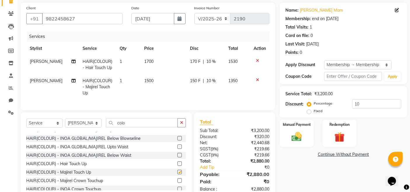
checkbox input "false"
click at [258, 81] on icon at bounding box center [257, 80] width 3 height 4
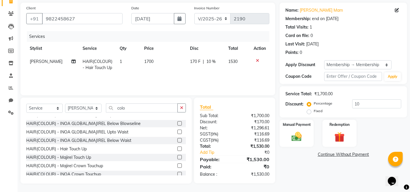
click at [152, 60] on td "1700" at bounding box center [164, 64] width 46 height 19
select select "13463"
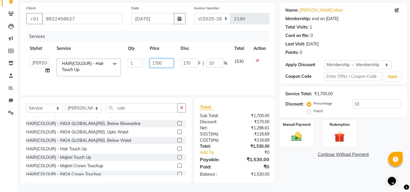
click at [158, 64] on input "1700" at bounding box center [162, 63] width 24 height 9
type input "1200"
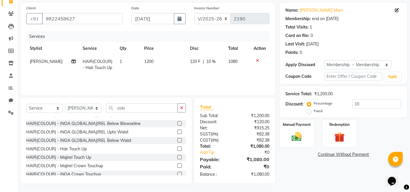
click at [158, 75] on div "Services Stylist Service Qty Price Disc Total Action Farman Salmani HAIR(COLOUR…" at bounding box center [147, 60] width 243 height 58
click at [91, 109] on select "Select Stylist [PERSON_NAME] Anas [PERSON_NAME] [PERSON_NAME] [PERSON_NAME] [PE…" at bounding box center [83, 108] width 37 height 9
select select "83989"
click at [65, 104] on select "Select Stylist [PERSON_NAME] Anas [PERSON_NAME] [PERSON_NAME] [PERSON_NAME] [PE…" at bounding box center [83, 108] width 37 height 9
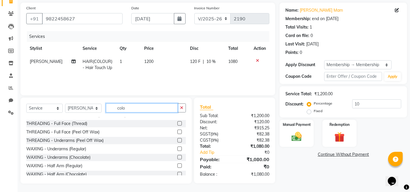
click at [162, 107] on input "colo" at bounding box center [142, 108] width 72 height 9
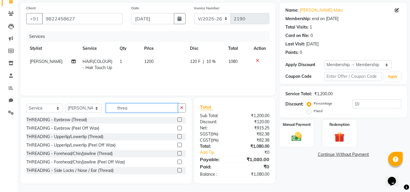
scroll to position [0, 0]
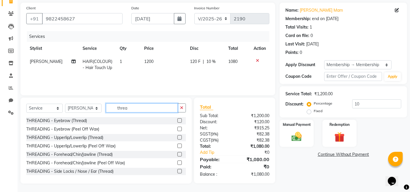
type input "threa"
click at [178, 119] on label at bounding box center [180, 121] width 4 height 4
click at [178, 119] on input "checkbox" at bounding box center [180, 121] width 4 height 4
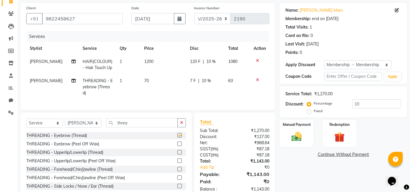
checkbox input "false"
click at [178, 155] on label at bounding box center [180, 152] width 4 height 4
click at [178, 155] on input "checkbox" at bounding box center [180, 153] width 4 height 4
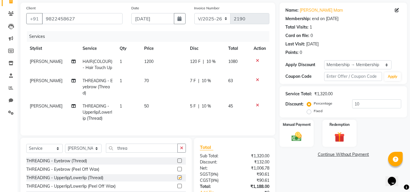
checkbox input "false"
click at [226, 79] on td "63" at bounding box center [237, 86] width 25 height 25
select select "83989"
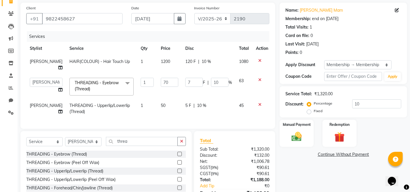
click at [239, 80] on span "63" at bounding box center [241, 80] width 5 height 5
click at [211, 81] on input "10" at bounding box center [220, 82] width 18 height 9
type input "0"
click at [209, 98] on td "7 F | 0 %" at bounding box center [209, 86] width 54 height 25
select select "83989"
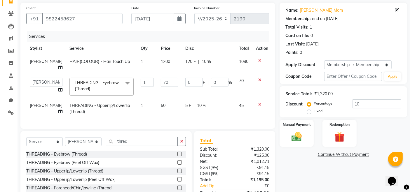
click at [197, 104] on span "10 %" at bounding box center [201, 106] width 9 height 6
select select "83989"
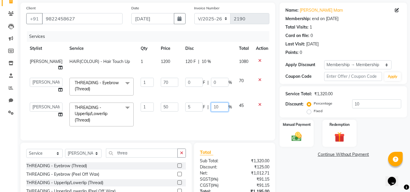
click at [212, 107] on input "10" at bounding box center [220, 107] width 18 height 9
type input "0"
click at [213, 119] on div "Services Stylist Service Qty Price Disc Total Action Farman Salmani HAIR(COLOUR…" at bounding box center [147, 83] width 243 height 104
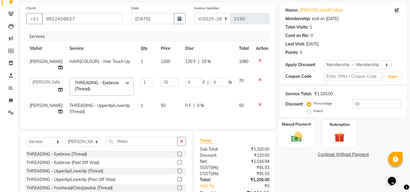
click at [300, 135] on img at bounding box center [297, 137] width 18 height 12
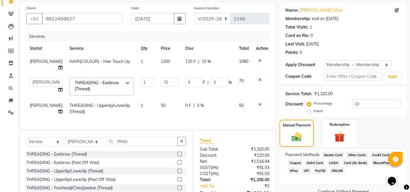
click at [223, 59] on div "120 F | 10 %" at bounding box center [208, 62] width 47 height 6
select select "13463"
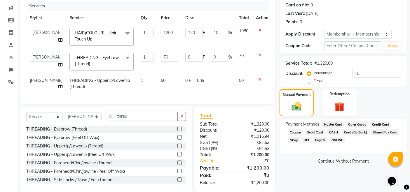
scroll to position [85, 0]
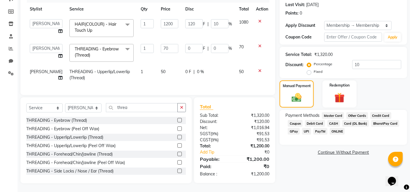
click at [335, 120] on span "CASH" at bounding box center [334, 123] width 13 height 7
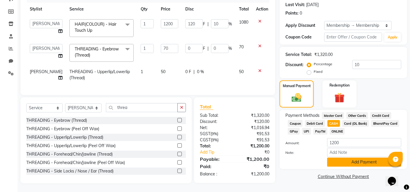
click at [348, 161] on button "Add Payment" at bounding box center [364, 162] width 74 height 9
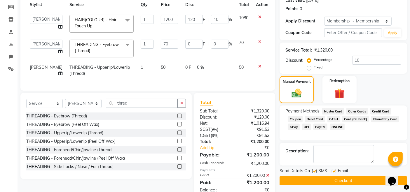
click at [347, 180] on button "Checkout" at bounding box center [344, 181] width 128 height 9
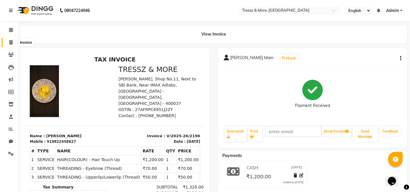
click at [12, 43] on icon at bounding box center [10, 42] width 3 height 4
select select "service"
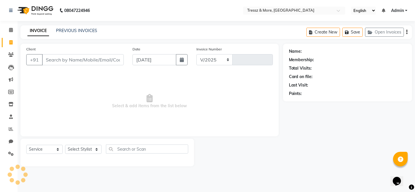
select select "3037"
type input "2191"
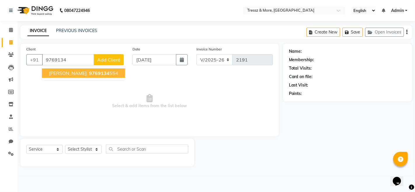
click at [74, 74] on span "VINAY BHUSHAN" at bounding box center [68, 73] width 38 height 6
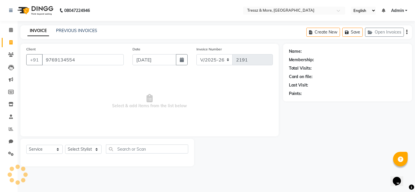
type input "9769134554"
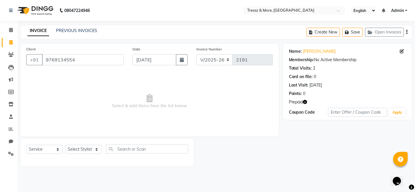
click at [305, 102] on icon "button" at bounding box center [305, 102] width 4 height 4
click at [9, 30] on icon at bounding box center [11, 30] width 4 height 4
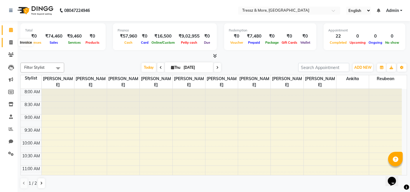
click at [9, 42] on icon at bounding box center [10, 42] width 3 height 4
select select "service"
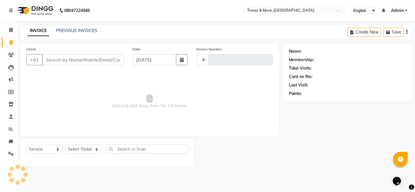
type input "2191"
select select "3037"
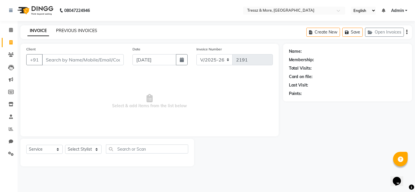
click at [74, 33] on link "PREVIOUS INVOICES" at bounding box center [76, 30] width 41 height 5
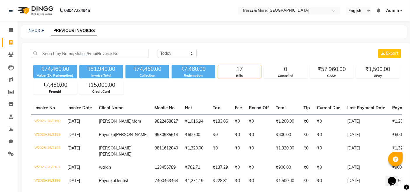
click at [9, 29] on icon at bounding box center [11, 30] width 4 height 4
